Goal: Use online tool/utility: Use online tool/utility

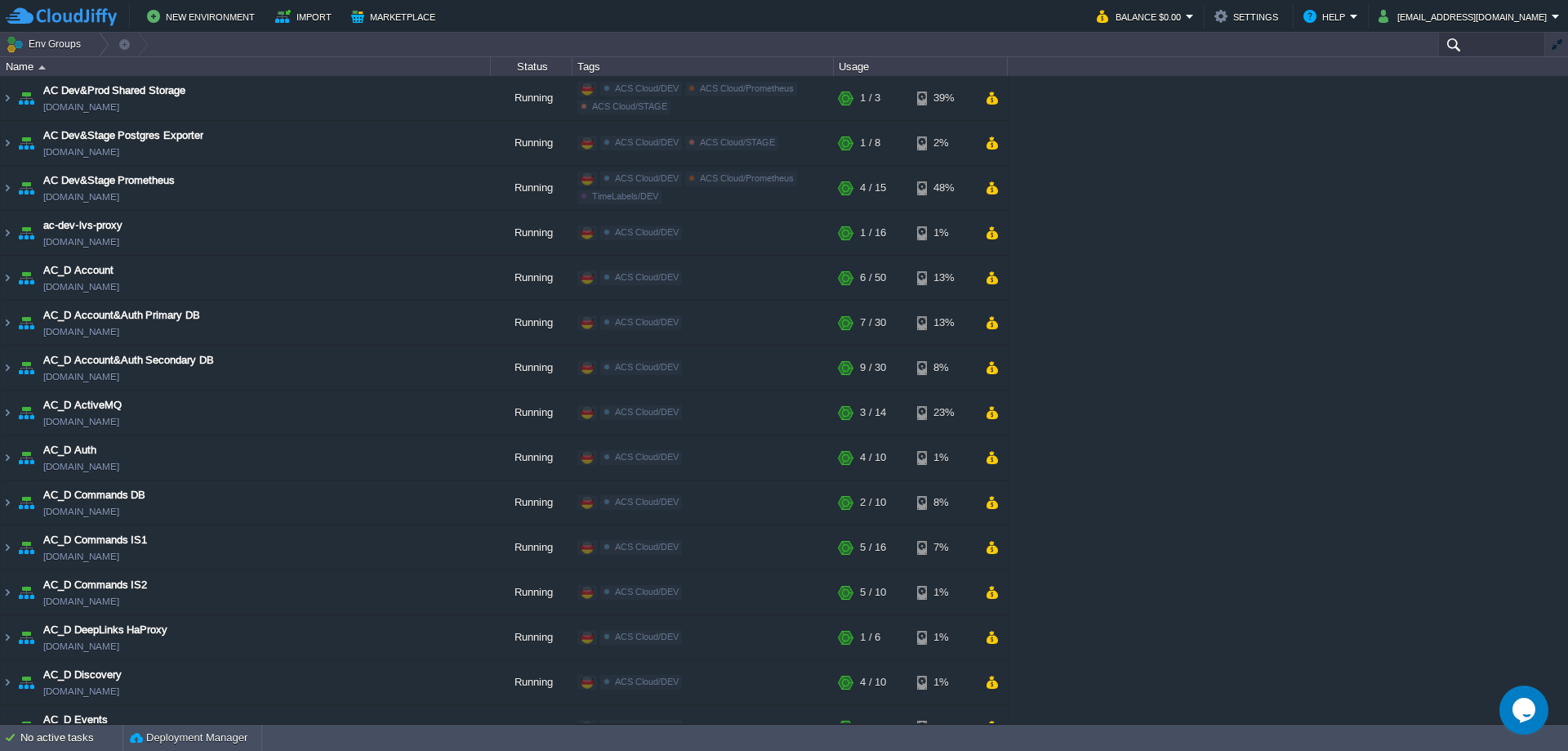
click at [1470, 46] on input "text" at bounding box center [1491, 44] width 107 height 24
paste input "[TECHNICAL_ID]"
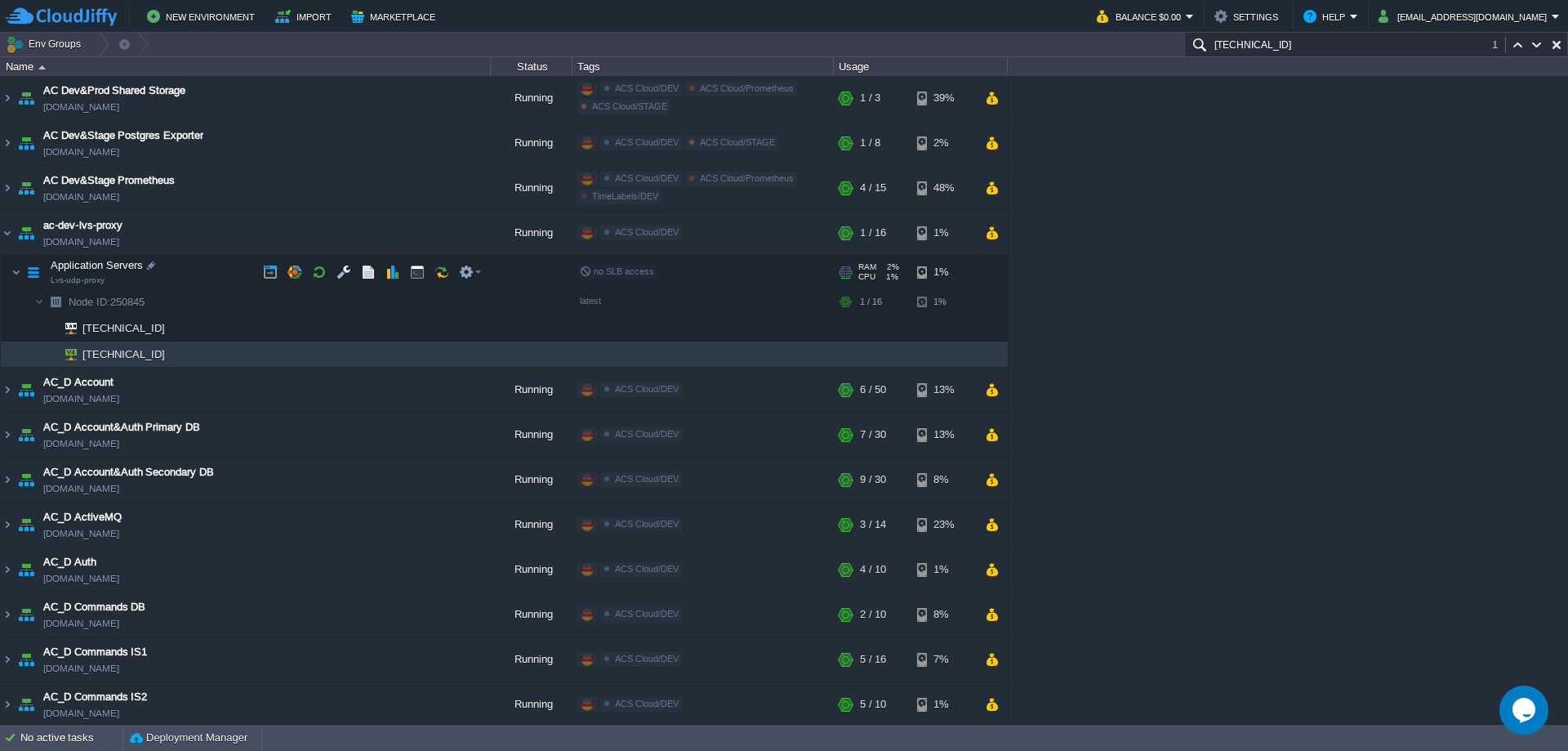
type input "[TECHNICAL_ID]"
click at [348, 265] on td at bounding box center [344, 272] width 25 height 25
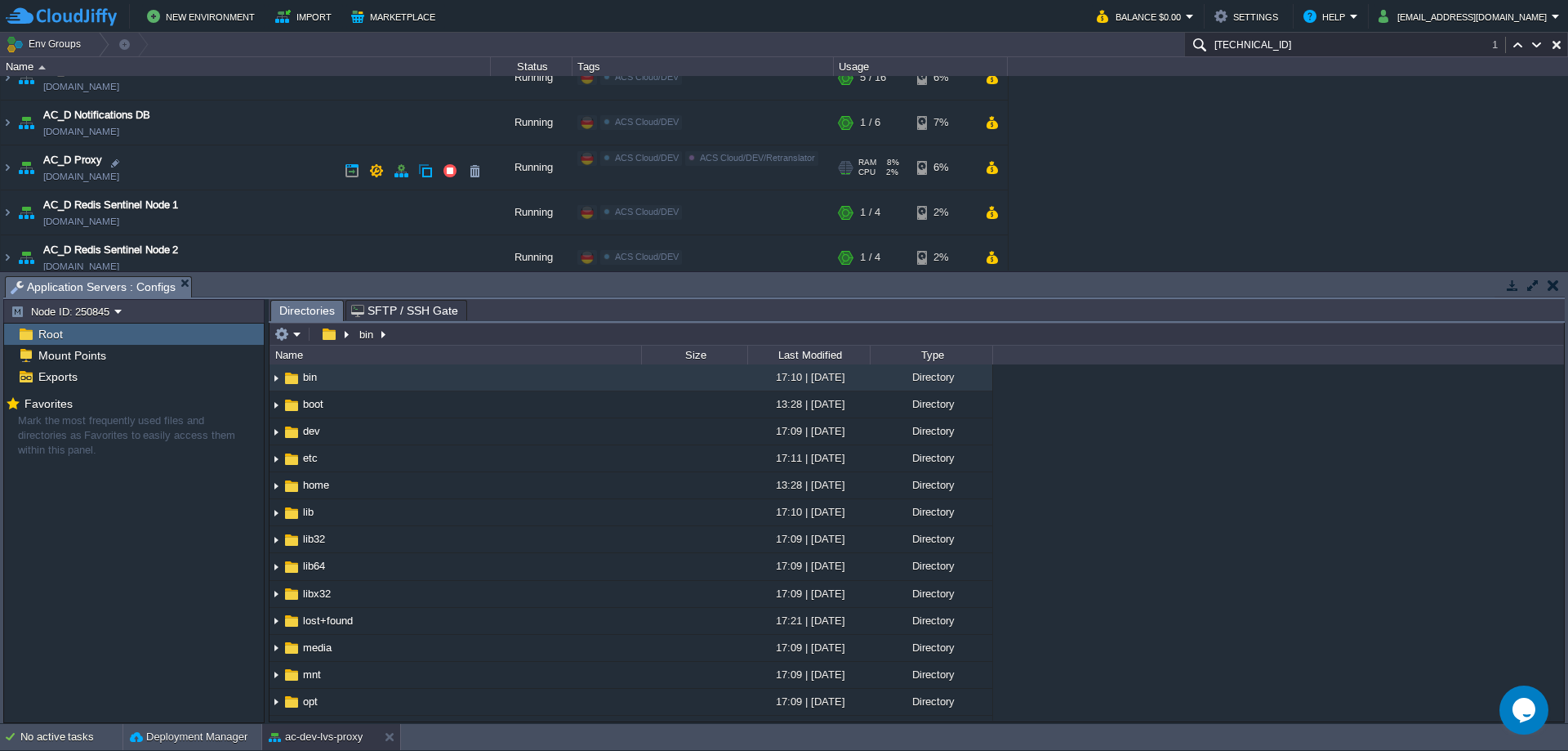
scroll to position [1144, 0]
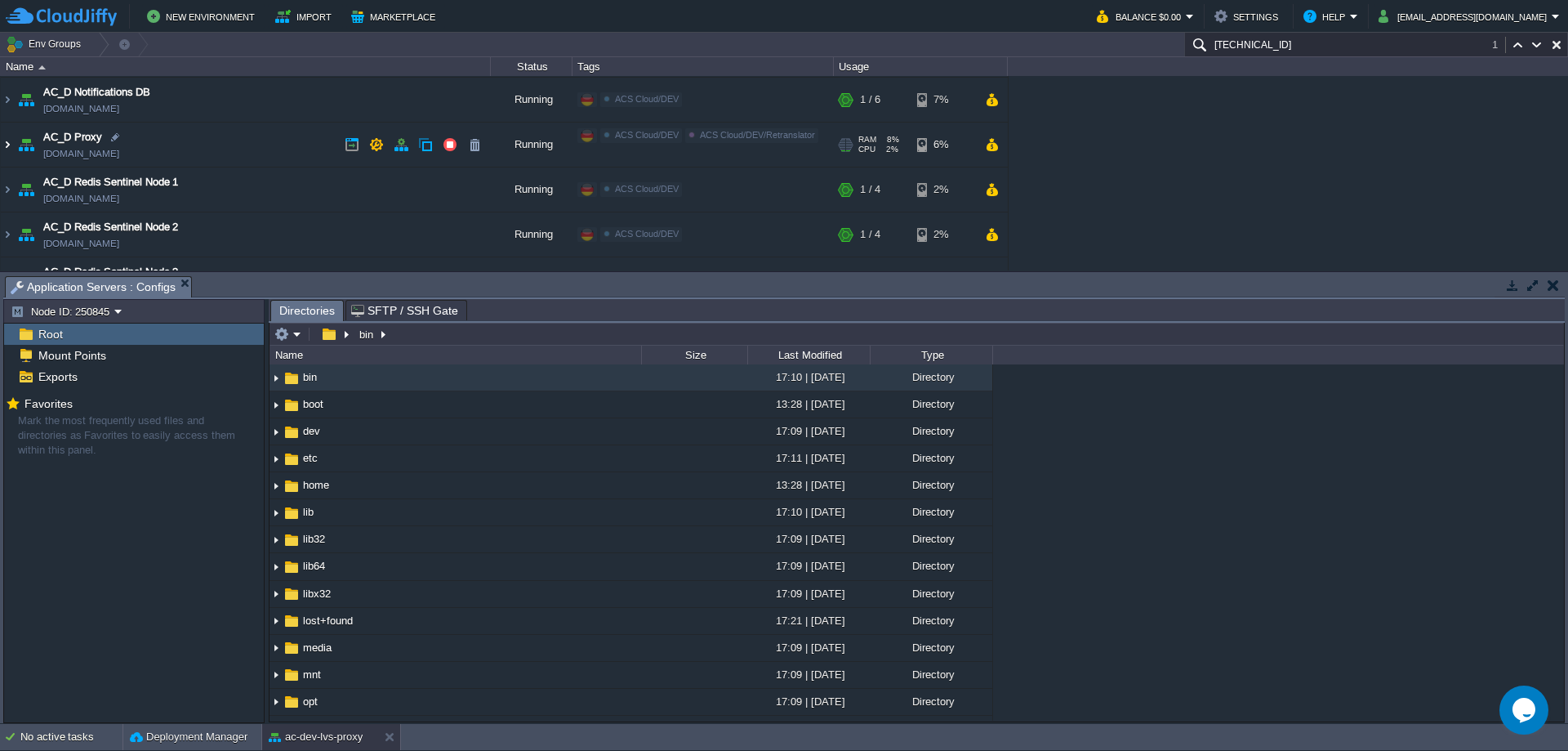
click at [9, 146] on img at bounding box center [7, 145] width 13 height 44
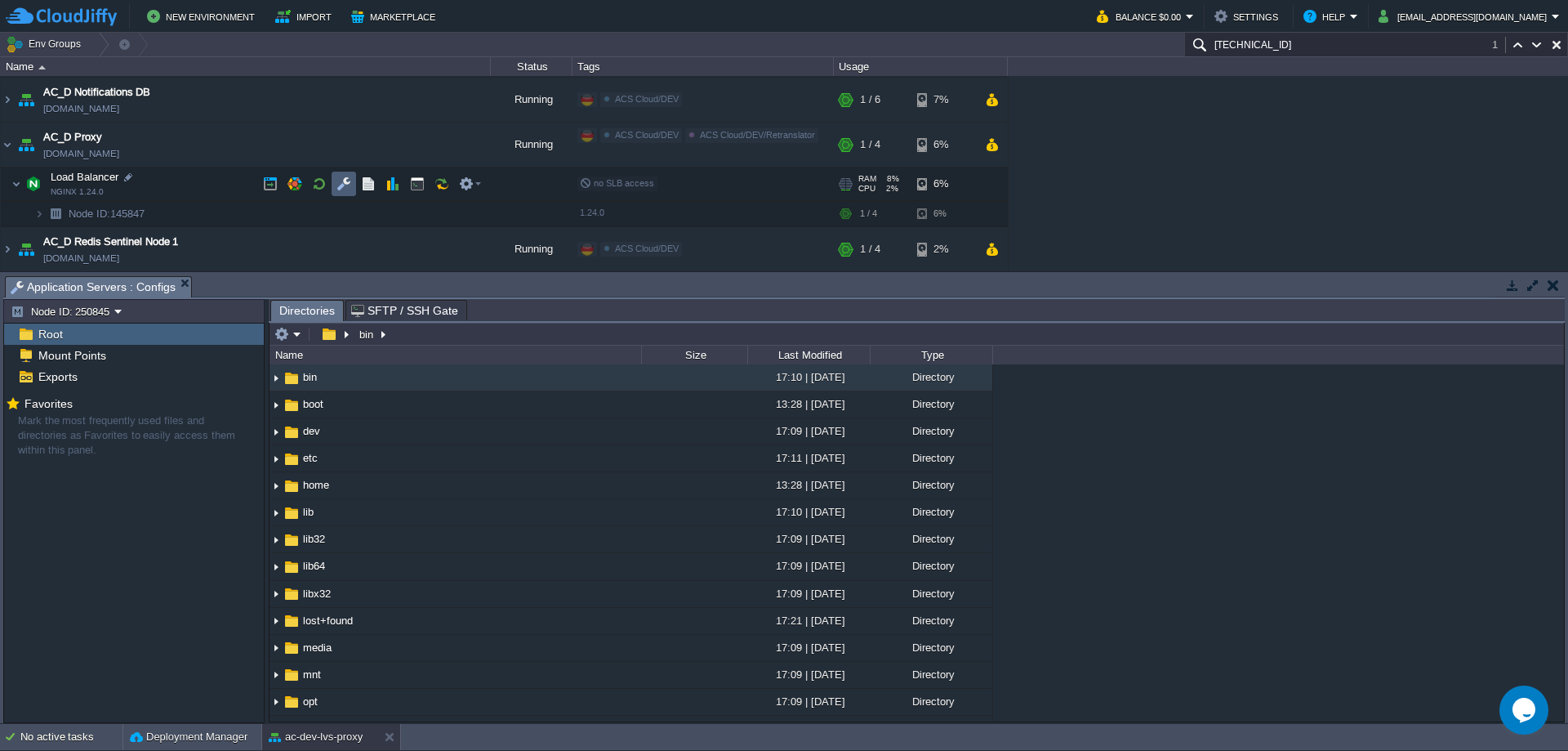
click at [343, 184] on button "button" at bounding box center [344, 184] width 15 height 15
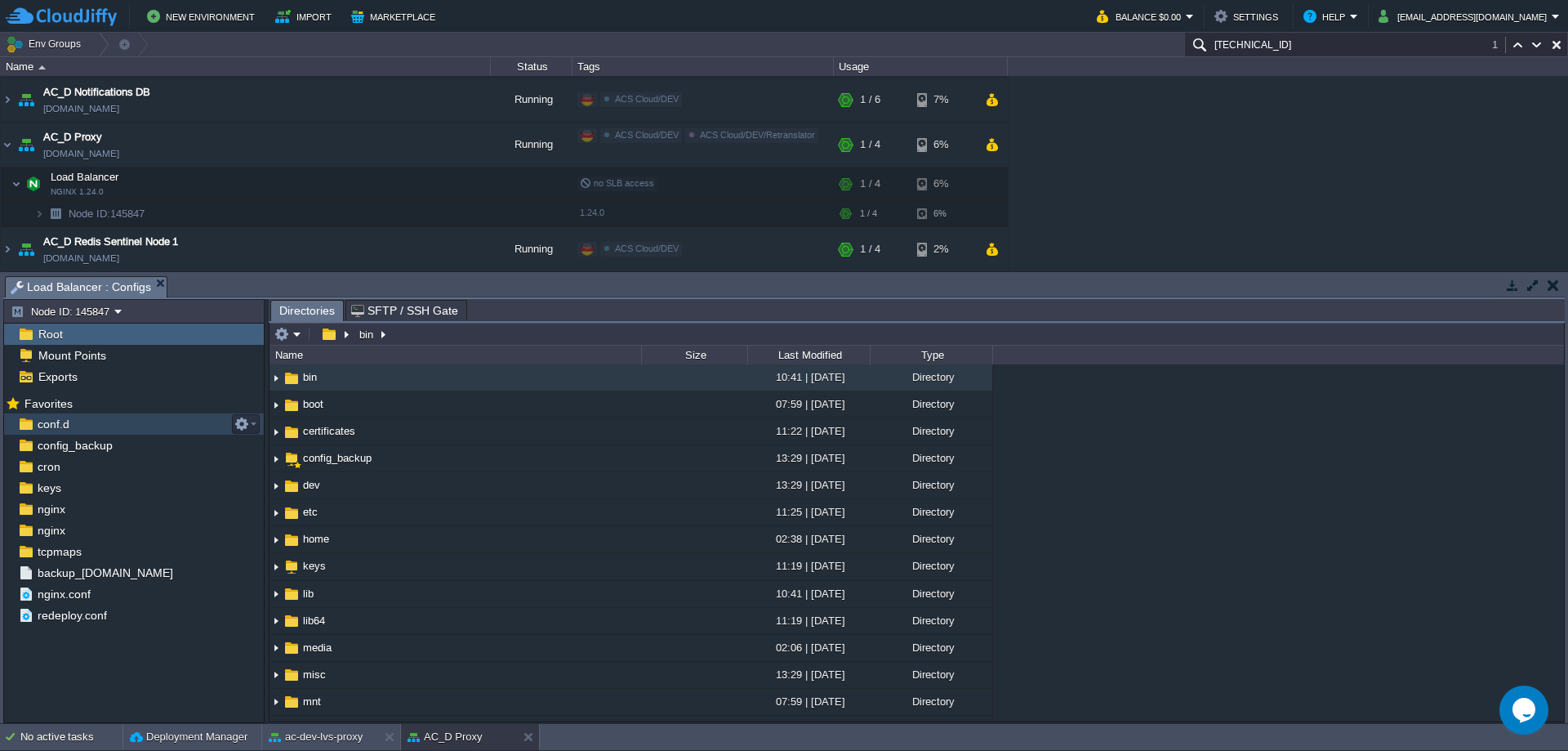
click at [96, 428] on div "conf.d" at bounding box center [134, 424] width 260 height 21
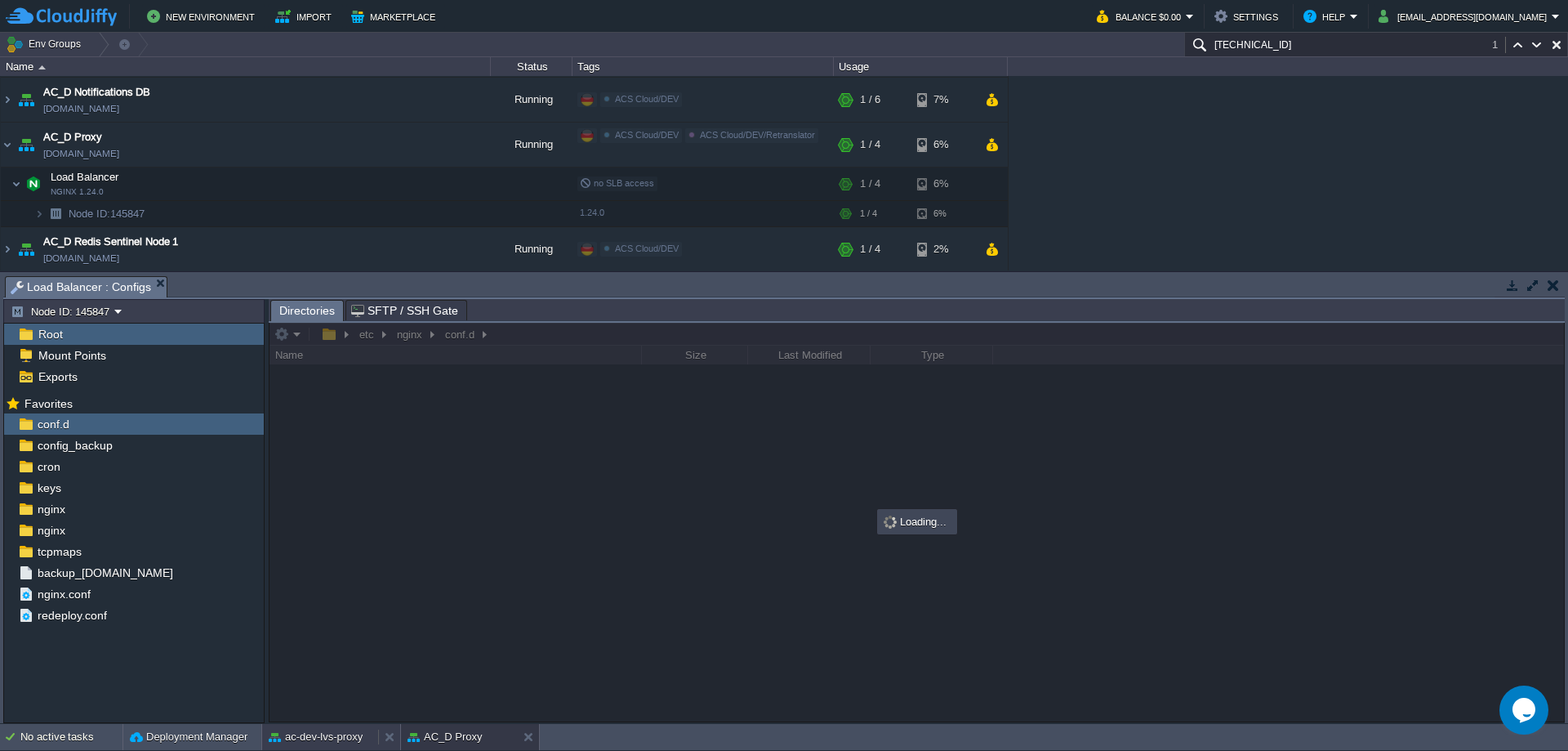
click at [322, 740] on button "ac-dev-lvs-proxy" at bounding box center [316, 737] width 94 height 16
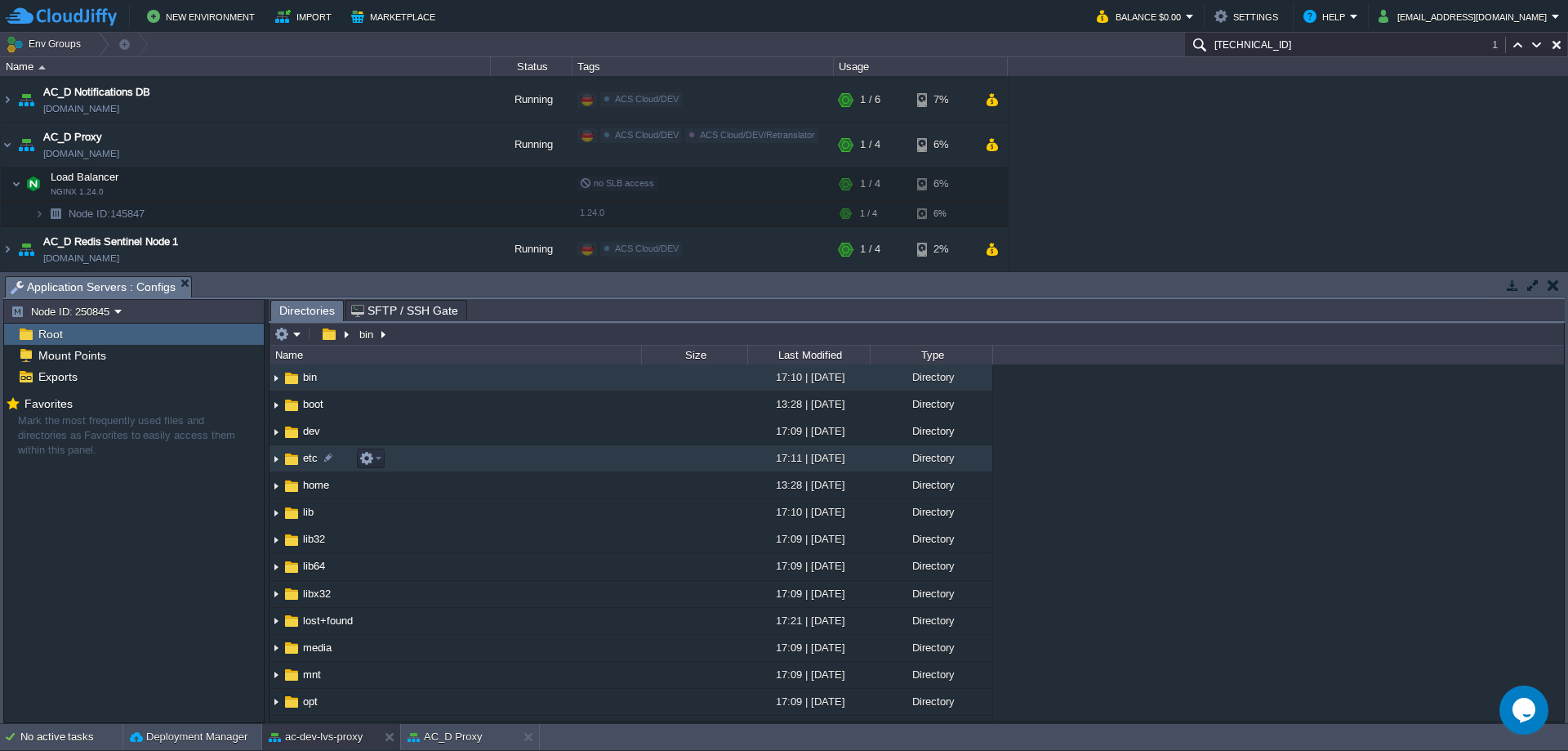
click at [276, 463] on img at bounding box center [276, 458] width 13 height 26
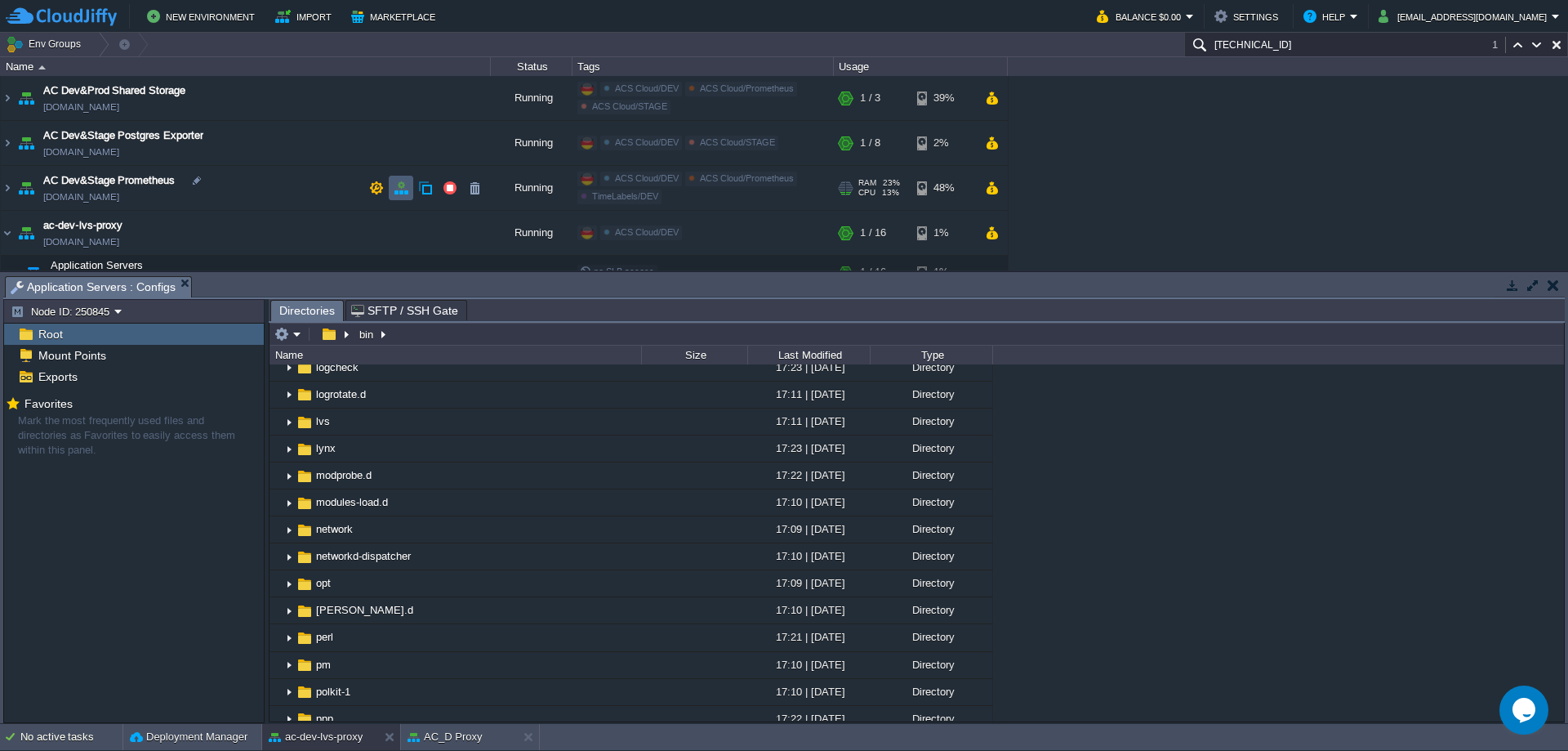
scroll to position [82, 0]
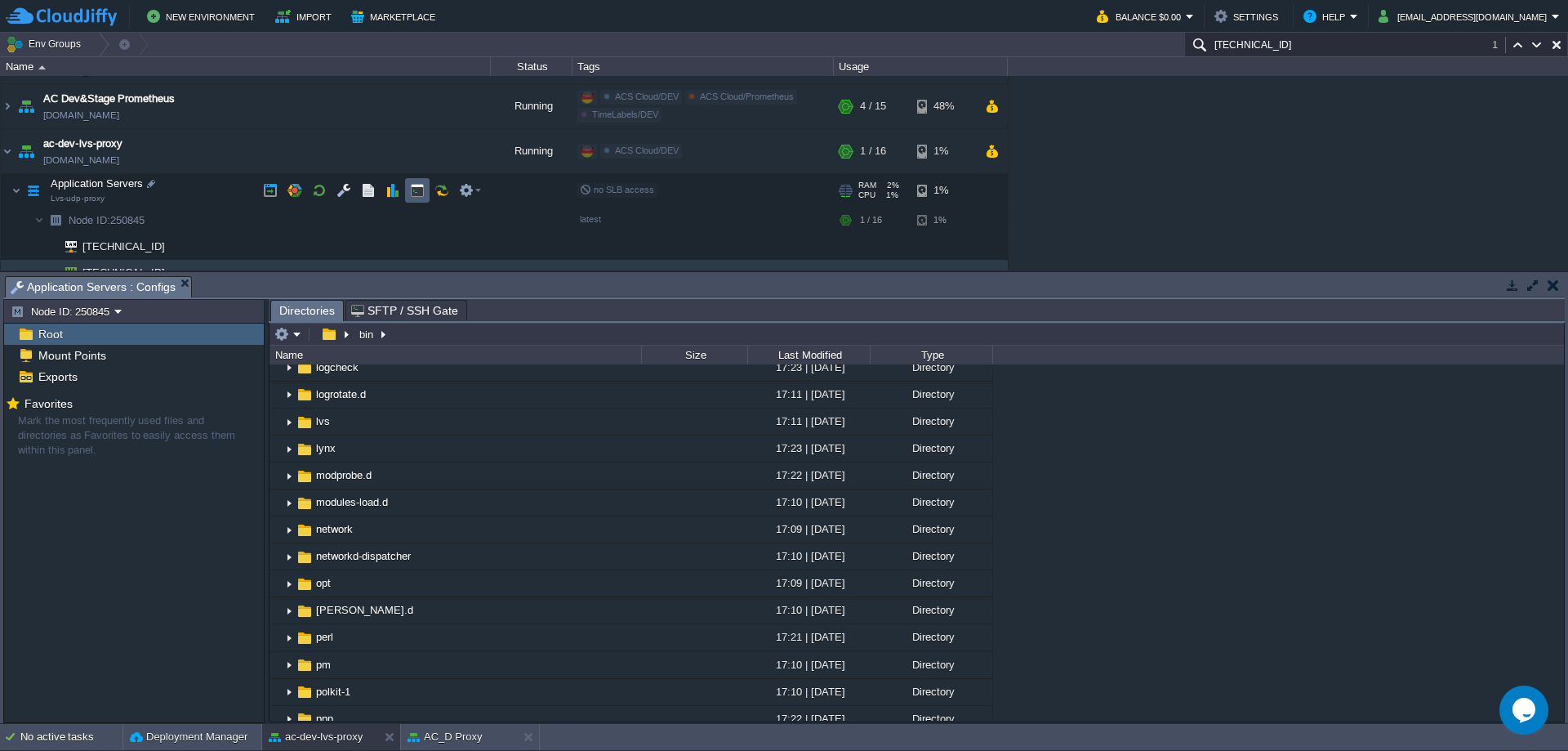
click at [410, 193] on td at bounding box center [417, 191] width 25 height 25
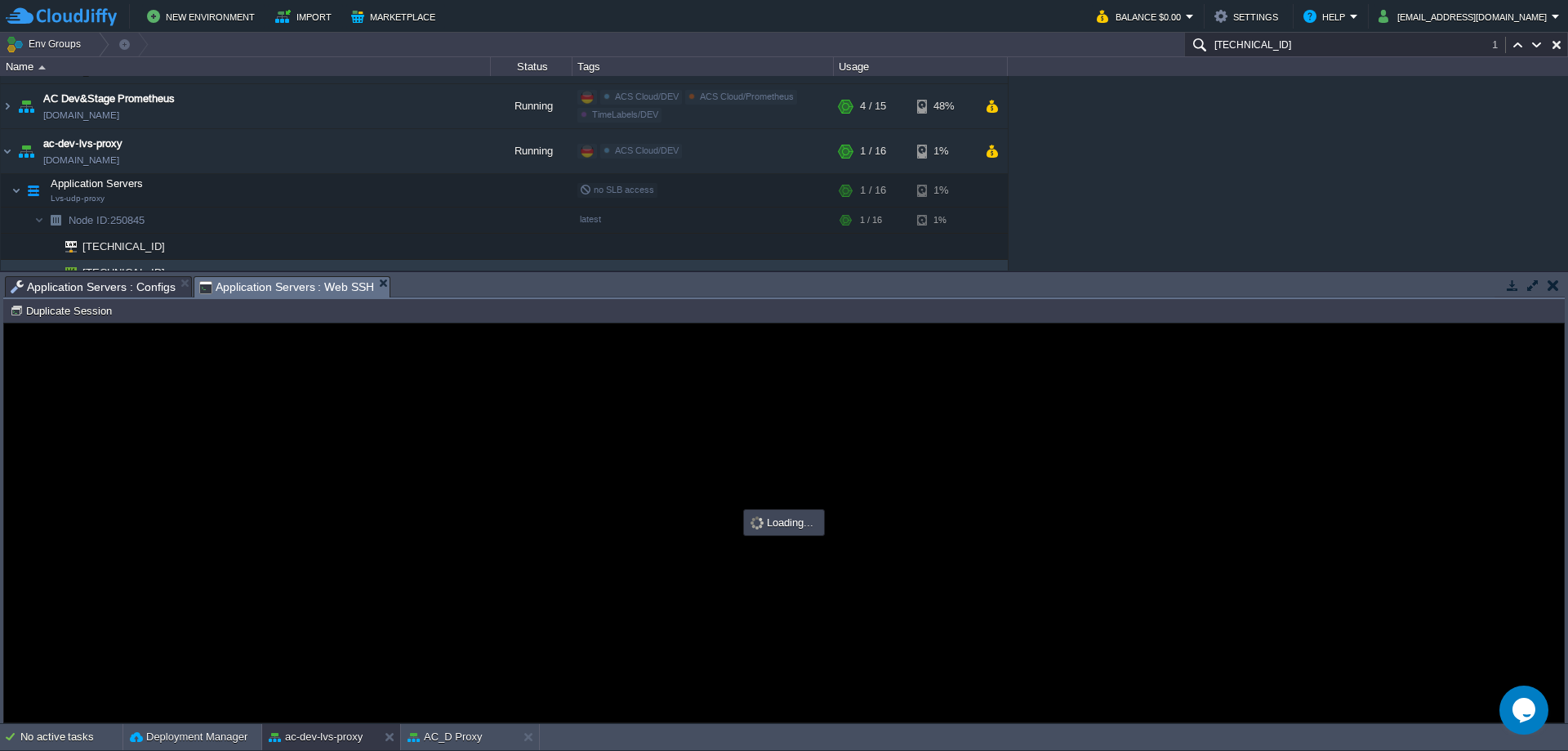
scroll to position [0, 0]
type input "#000000"
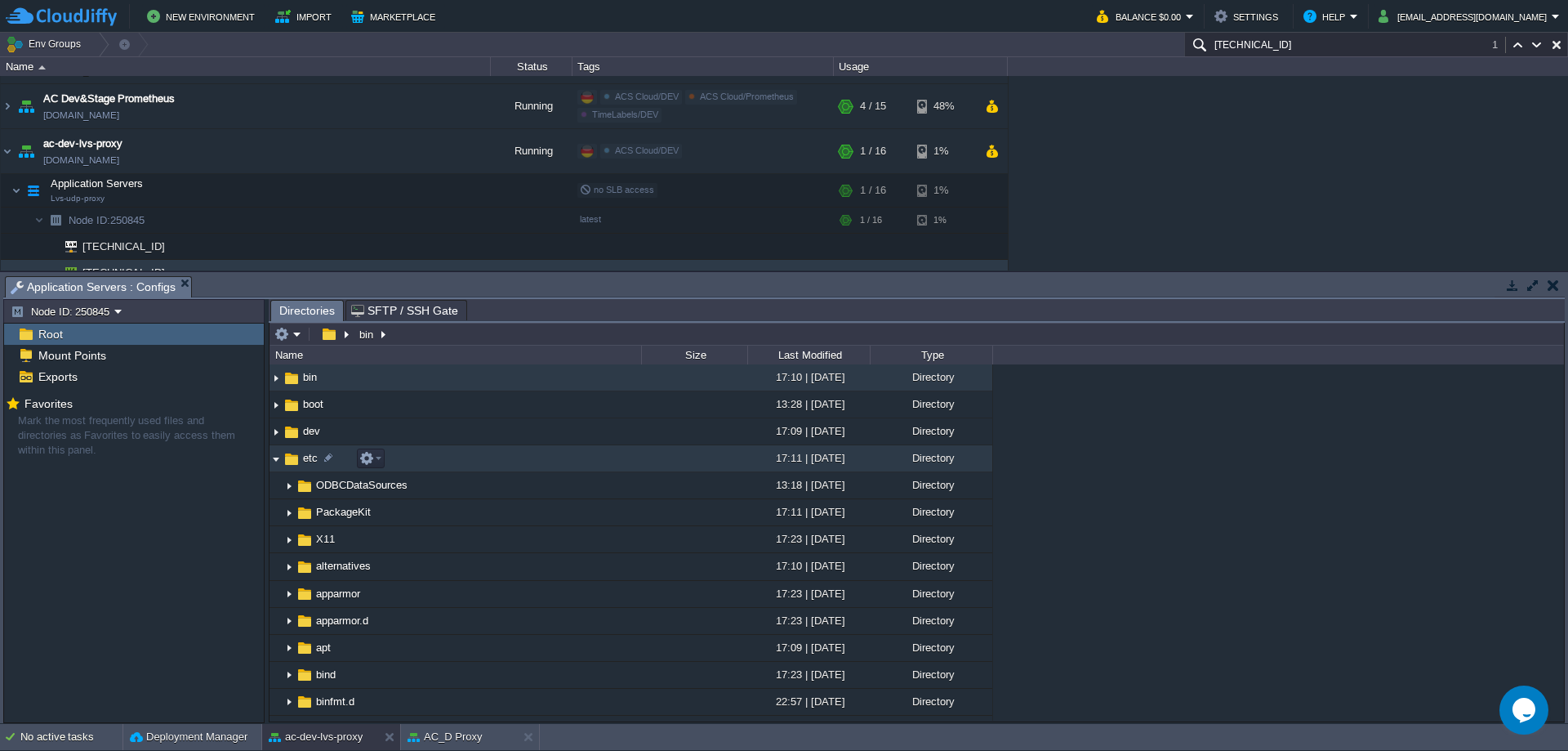
click at [275, 461] on img at bounding box center [276, 458] width 13 height 26
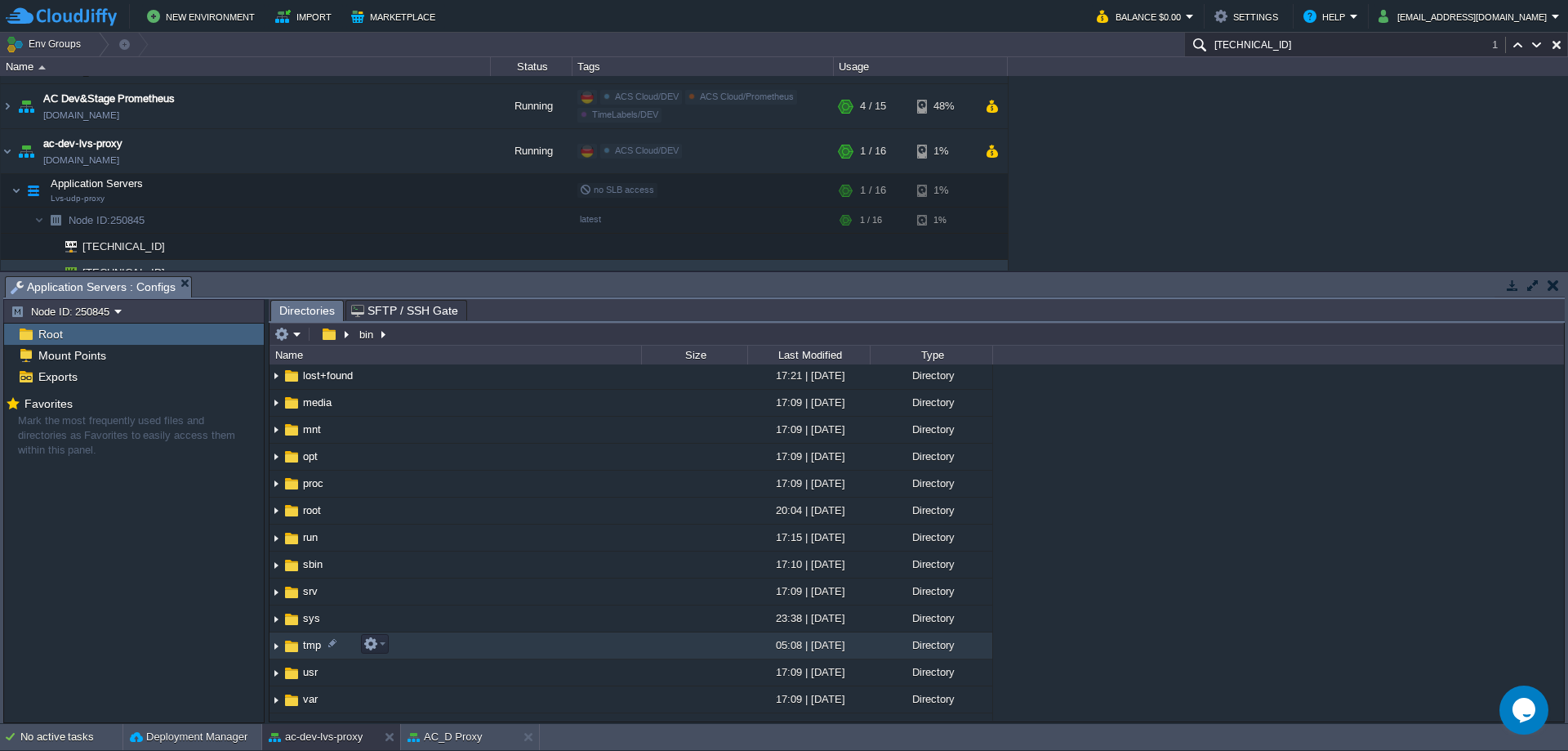
scroll to position [327, 0]
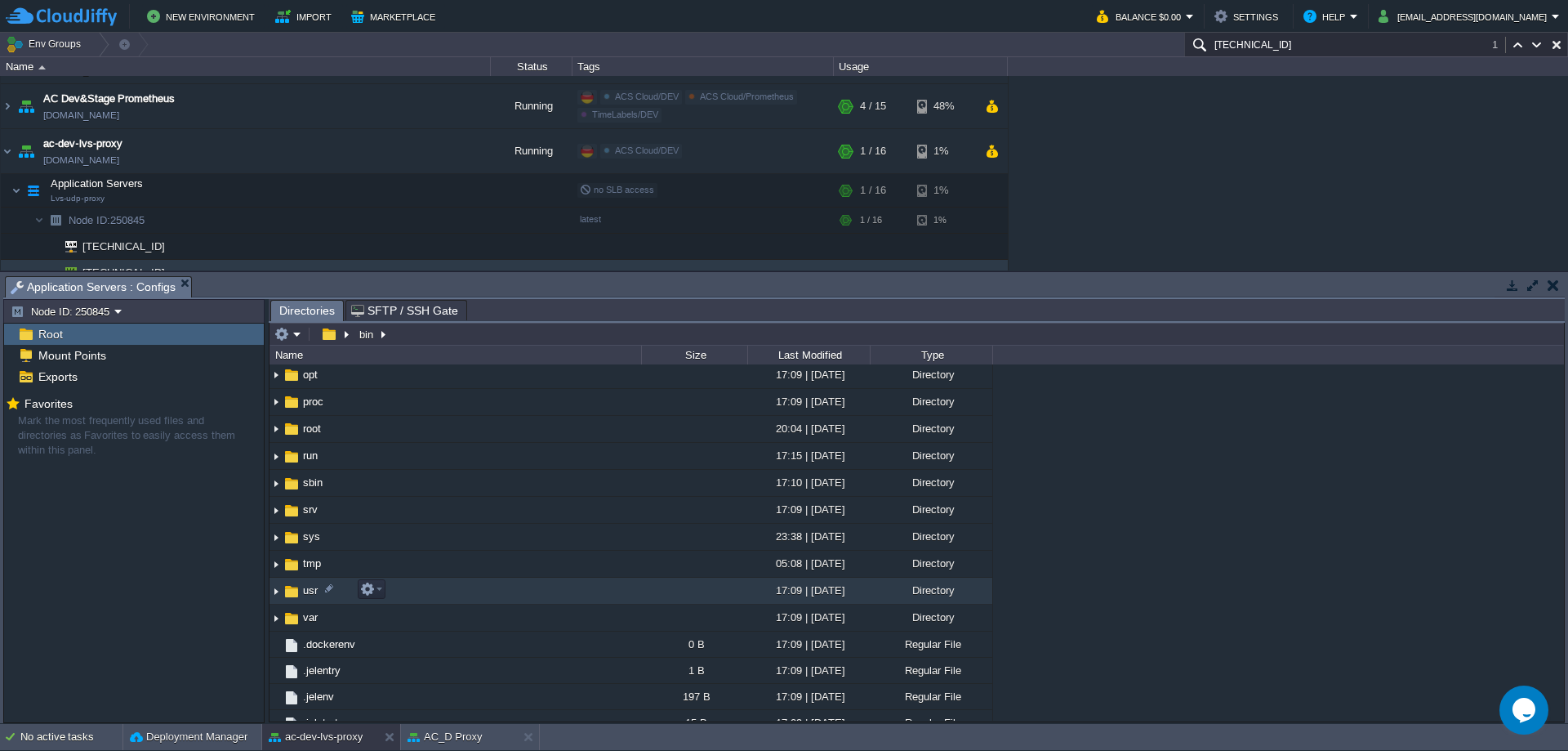
click at [277, 590] on img at bounding box center [276, 591] width 13 height 26
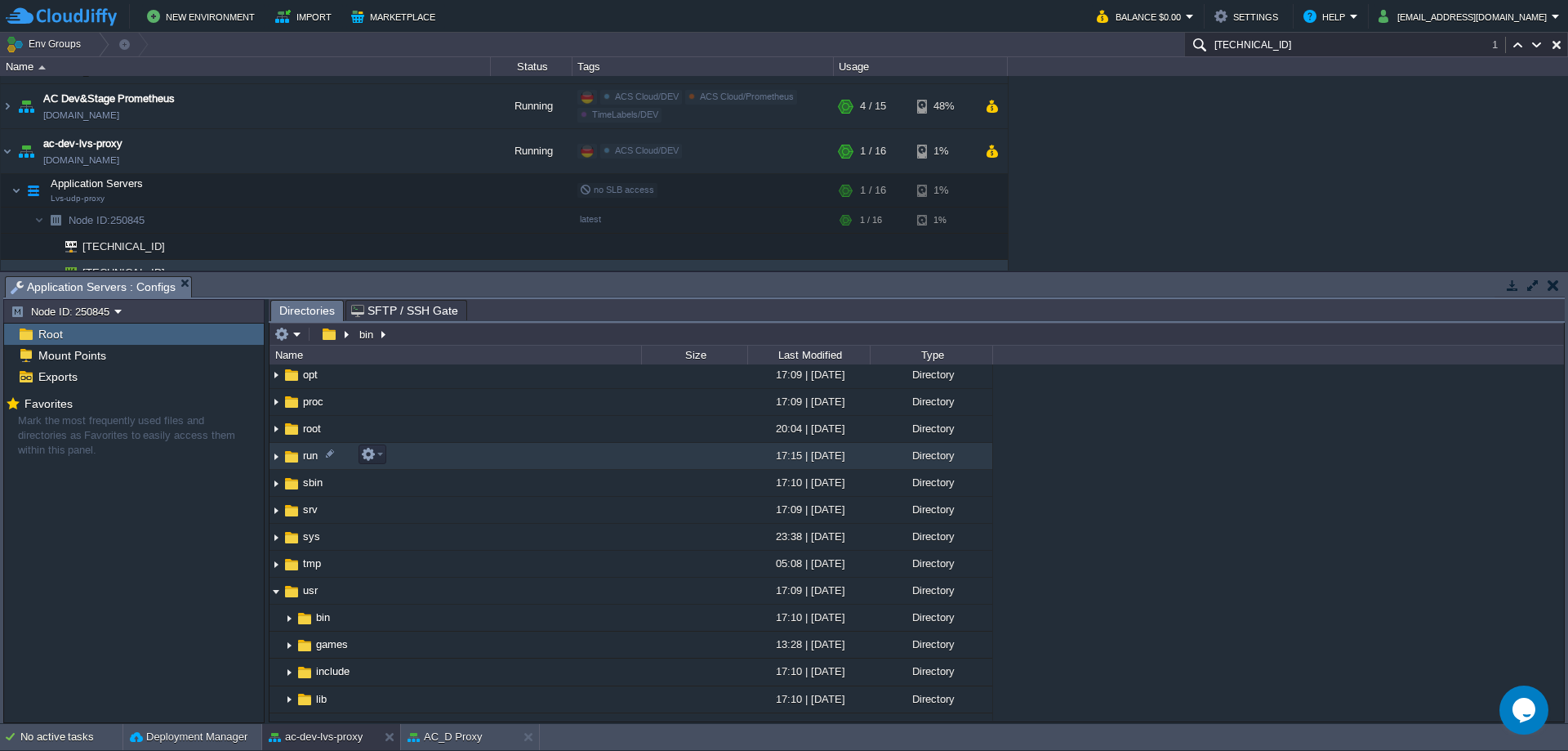
scroll to position [245, 0]
click at [276, 459] on img at bounding box center [276, 457] width 13 height 26
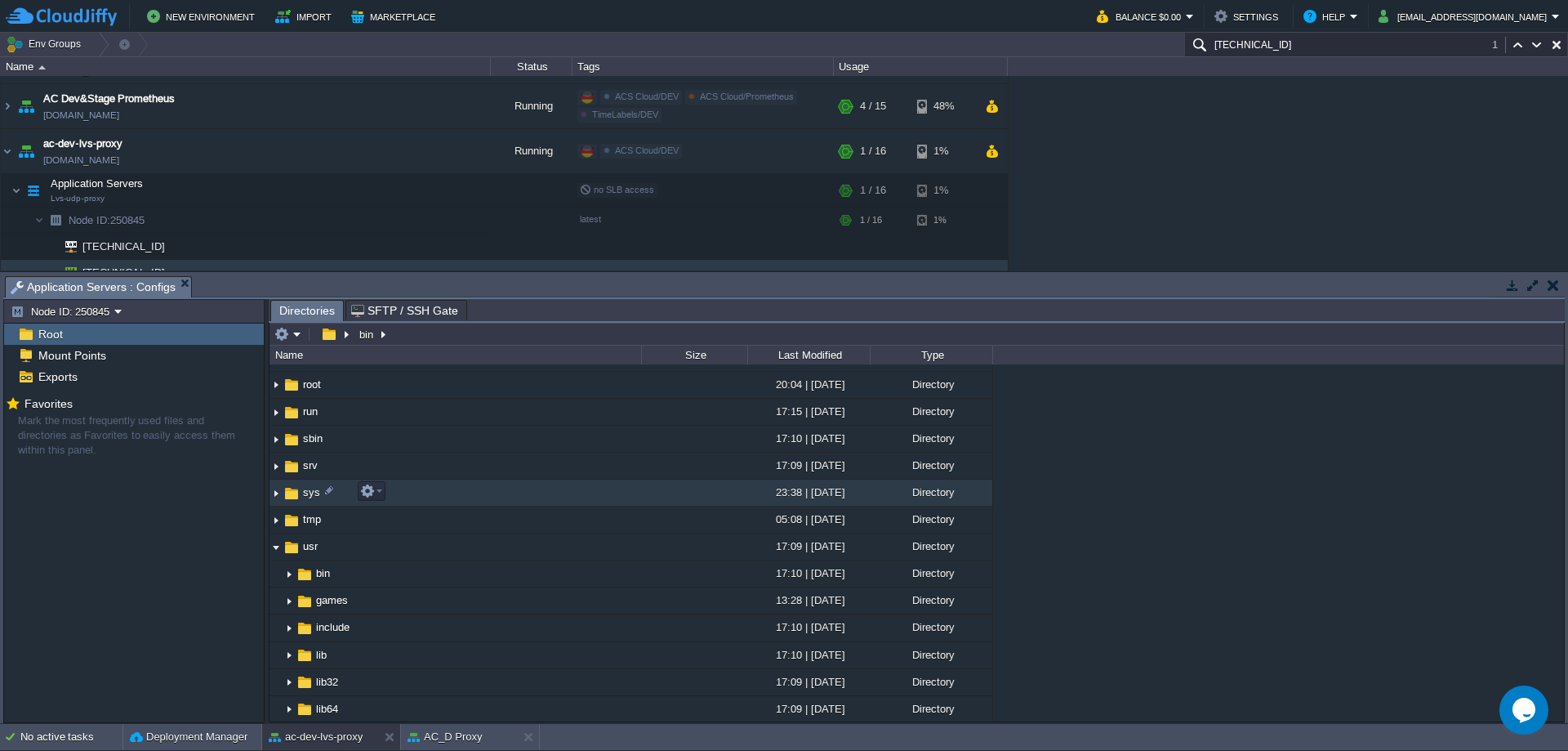
scroll to position [409, 0]
